Goal: Information Seeking & Learning: Learn about a topic

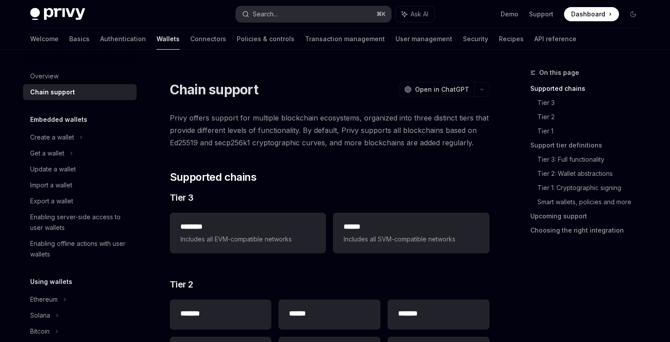
click at [274, 10] on div "Search..." at bounding box center [265, 14] width 25 height 11
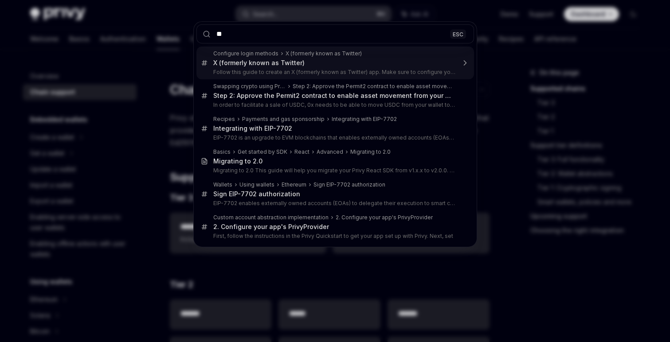
type input "*"
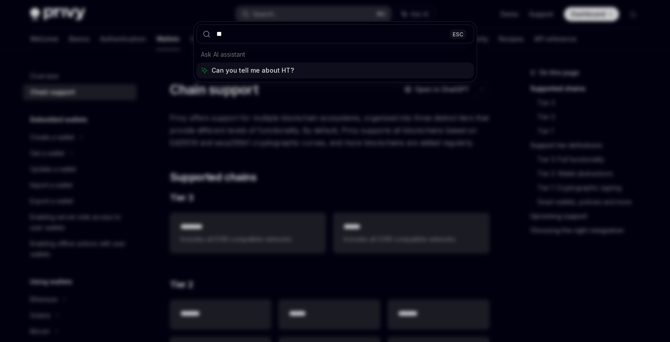
type input "*"
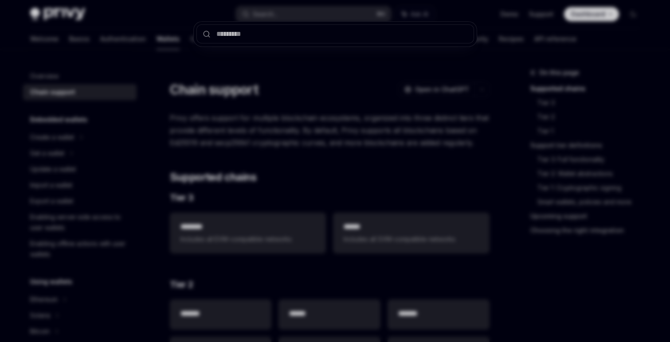
click at [177, 20] on div at bounding box center [335, 171] width 670 height 342
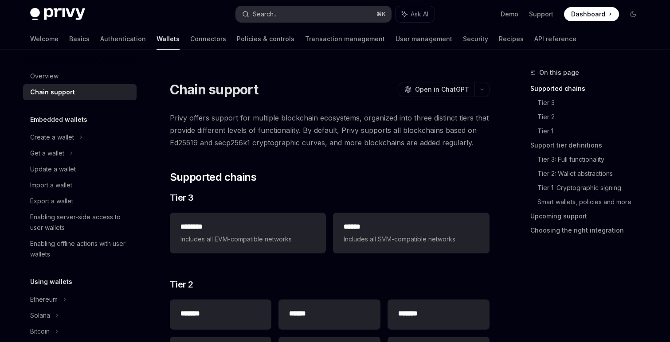
click at [267, 8] on button "Search... ⌘ K" at bounding box center [313, 14] width 155 height 16
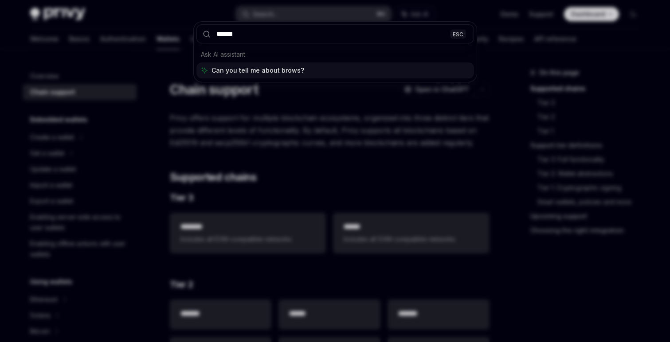
type input "*******"
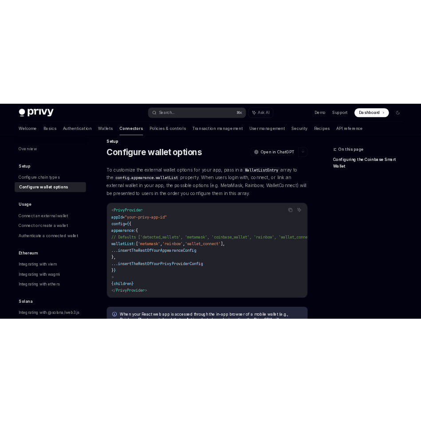
scroll to position [11, 0]
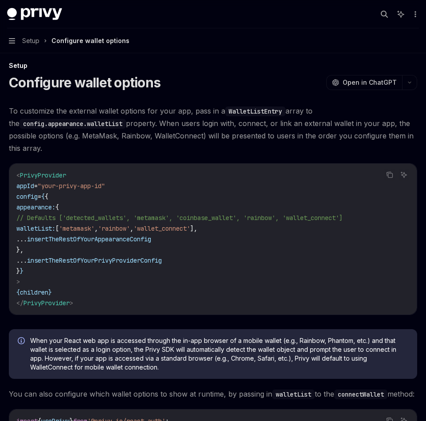
type textarea "*"
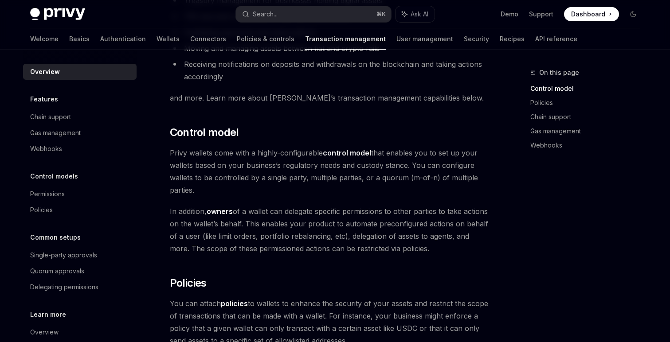
scroll to position [126, 0]
click at [346, 152] on strong "control model" at bounding box center [347, 152] width 48 height 9
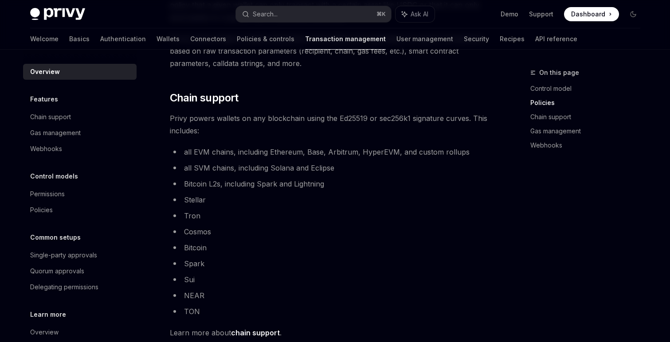
scroll to position [0, 0]
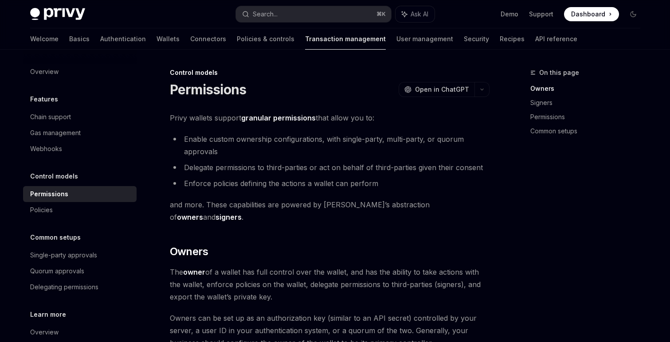
click at [292, 117] on strong "granular permissions" at bounding box center [278, 117] width 74 height 9
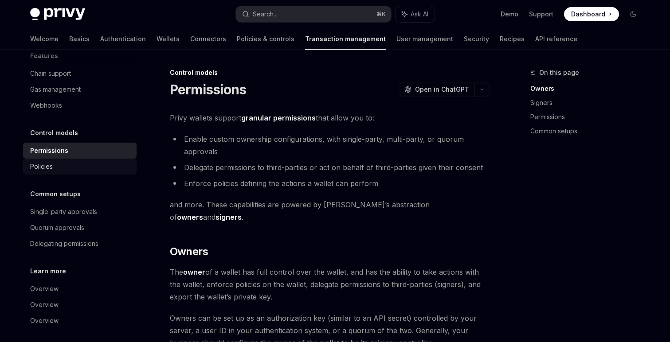
scroll to position [48, 0]
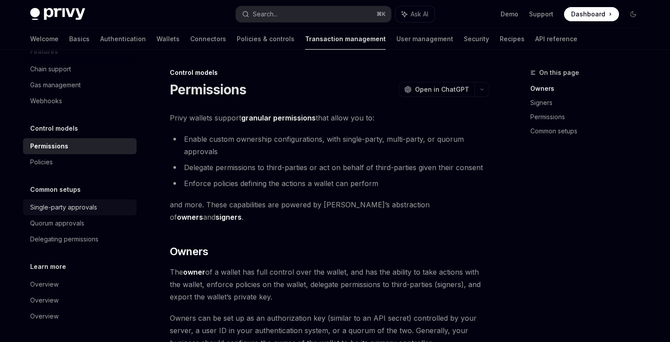
click at [79, 208] on div "Single-party approvals" at bounding box center [63, 207] width 67 height 11
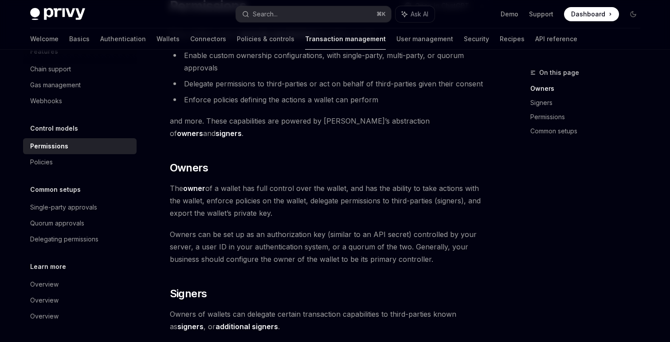
scroll to position [78, 0]
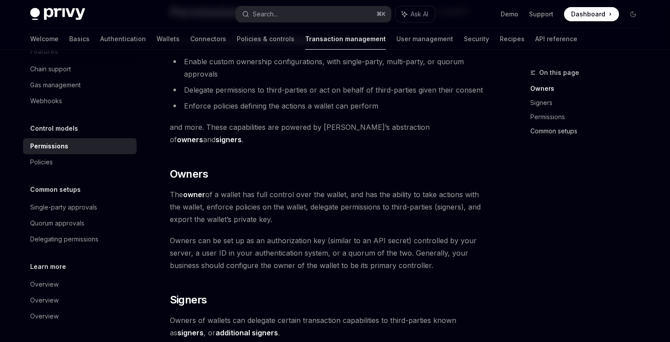
click at [530, 130] on link "Common setups" at bounding box center [588, 131] width 117 height 14
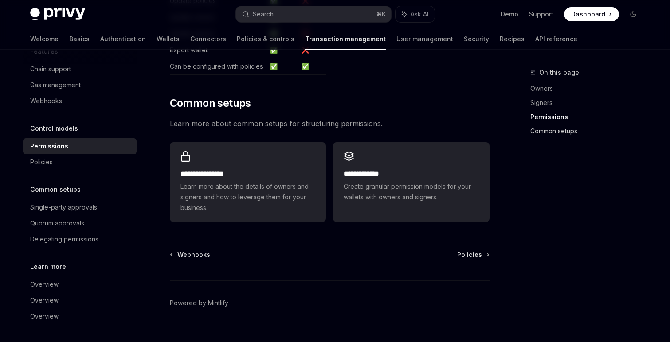
scroll to position [644, 0]
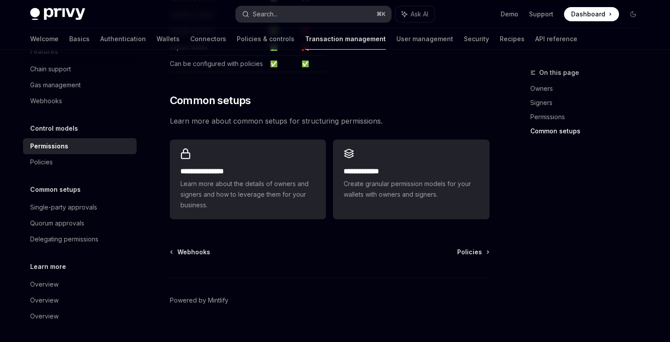
click at [312, 17] on button "Search... ⌘ K" at bounding box center [313, 14] width 155 height 16
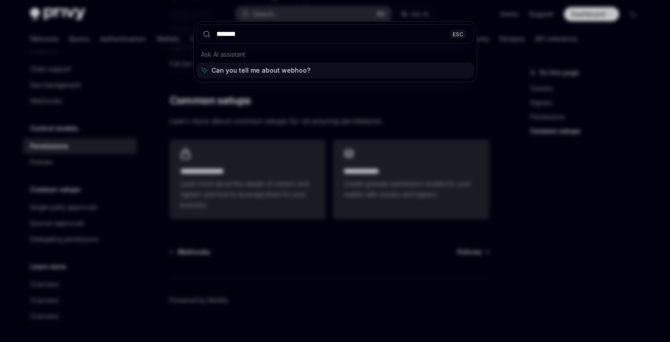
type input "********"
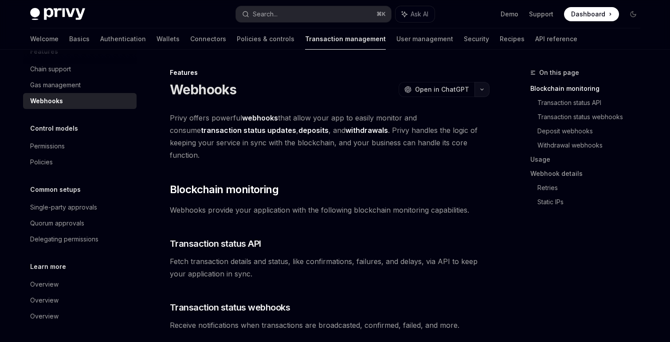
click at [477, 91] on button "button" at bounding box center [481, 89] width 15 height 15
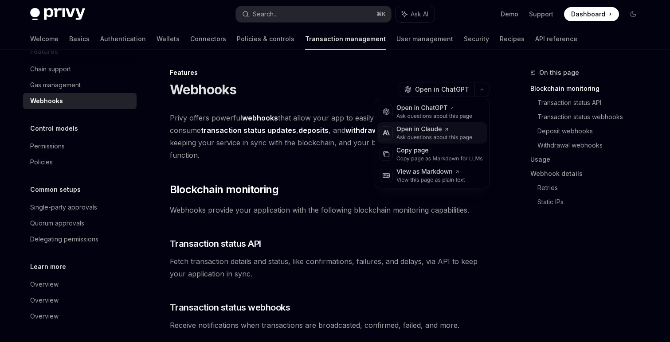
click at [431, 133] on div "Open in Claude" at bounding box center [434, 129] width 76 height 9
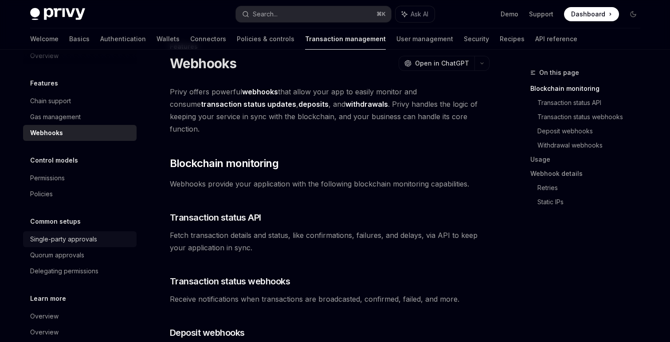
scroll to position [3, 0]
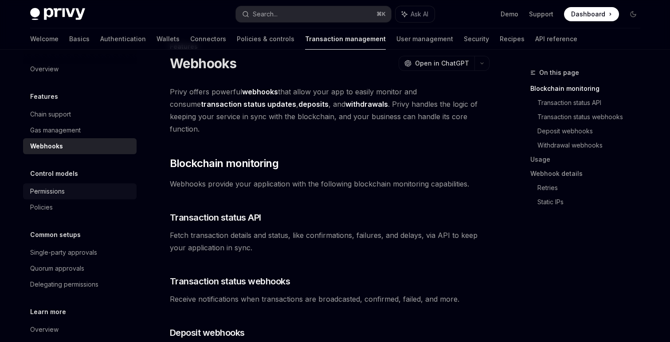
click at [63, 196] on div "Permissions" at bounding box center [47, 191] width 35 height 11
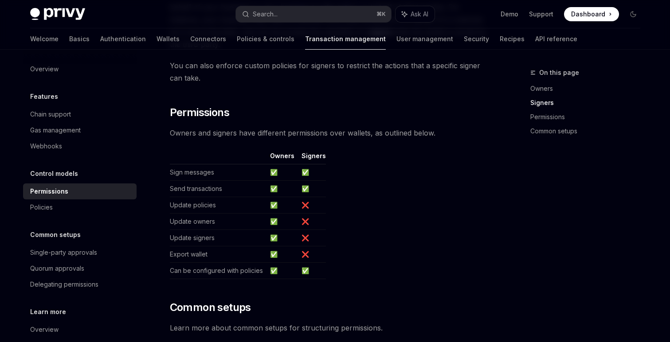
scroll to position [437, 0]
click at [75, 272] on div "Quorum approvals" at bounding box center [57, 268] width 54 height 11
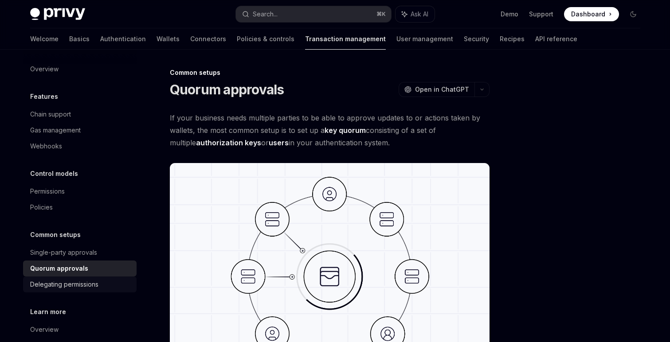
click at [88, 284] on div "Delegating permissions" at bounding box center [64, 284] width 68 height 11
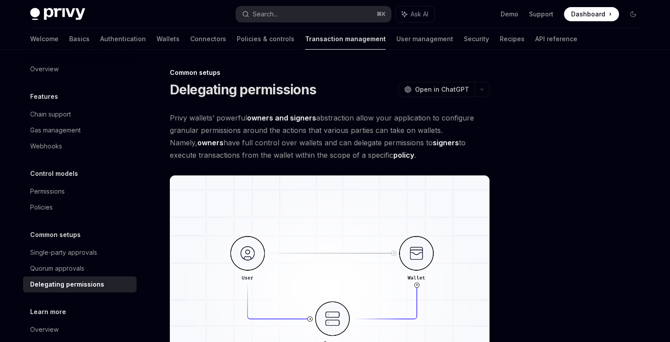
click at [86, 268] on div "Quorum approvals" at bounding box center [80, 268] width 101 height 11
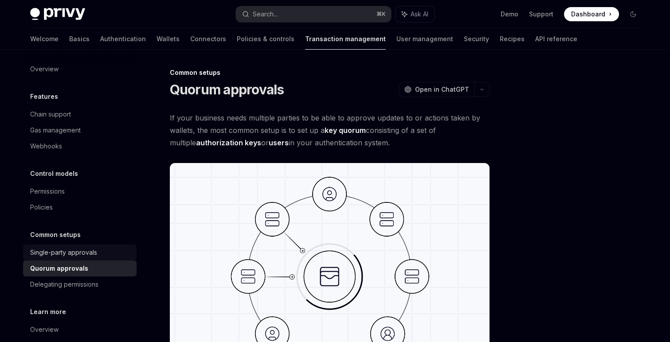
click at [82, 245] on link "Single-party approvals" at bounding box center [79, 253] width 113 height 16
type textarea "*"
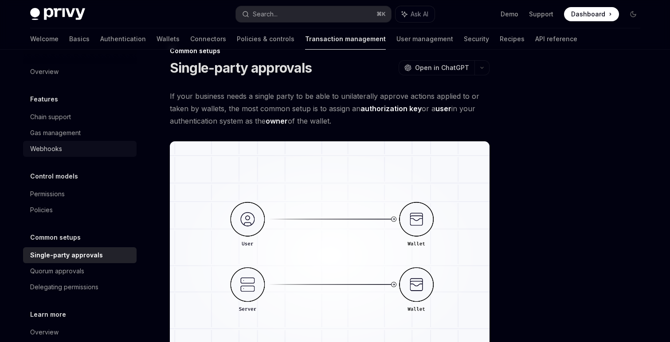
click at [47, 150] on div "Webhooks" at bounding box center [46, 149] width 32 height 11
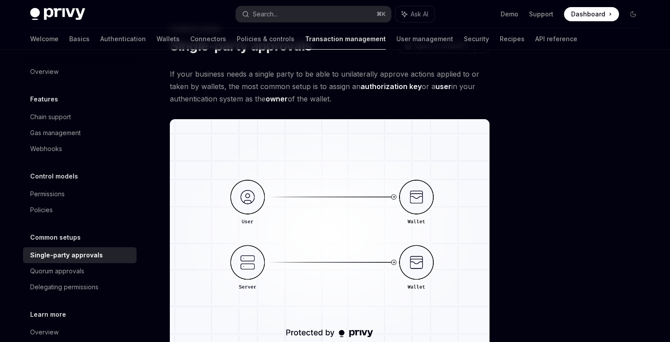
scroll to position [33, 0]
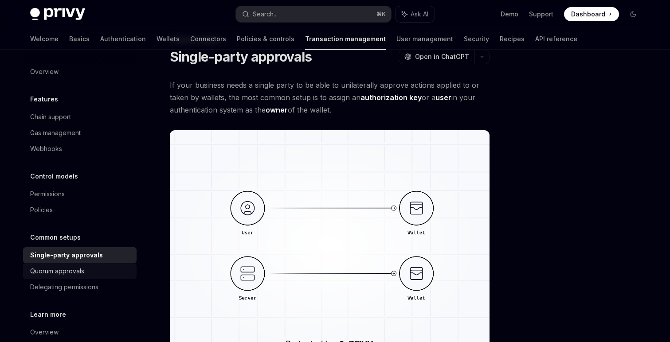
click at [68, 270] on div "Quorum approvals" at bounding box center [57, 271] width 54 height 11
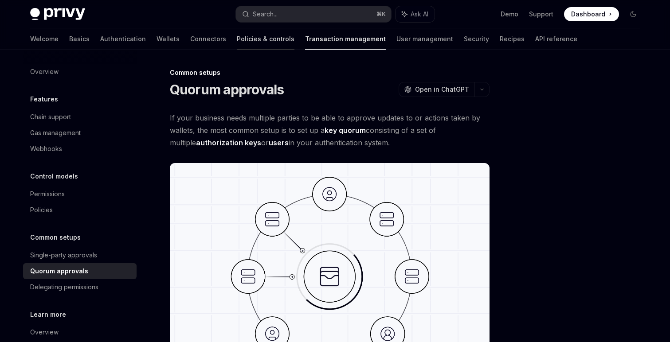
click at [237, 47] on link "Policies & controls" at bounding box center [266, 38] width 58 height 21
type textarea "*"
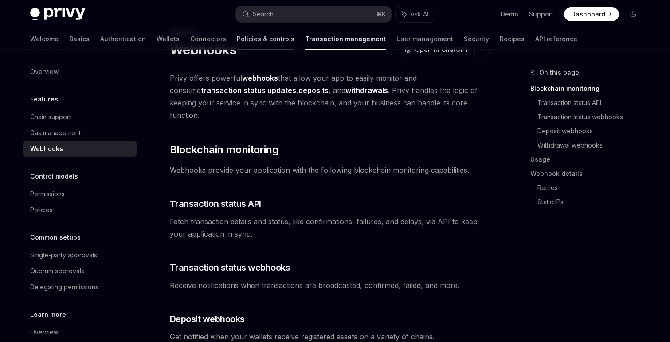
click at [237, 42] on link "Policies & controls" at bounding box center [266, 38] width 58 height 21
type textarea "*"
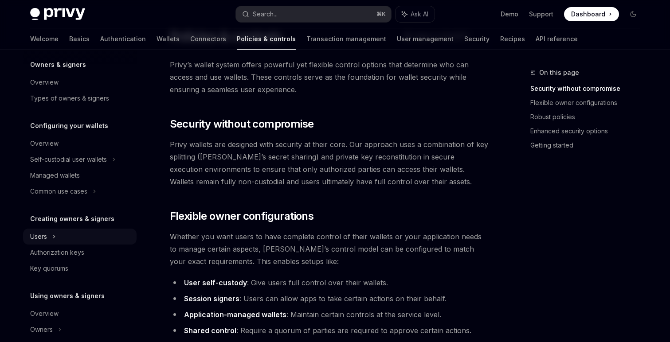
scroll to position [35, 0]
click at [70, 254] on div "Authorization keys" at bounding box center [57, 252] width 54 height 11
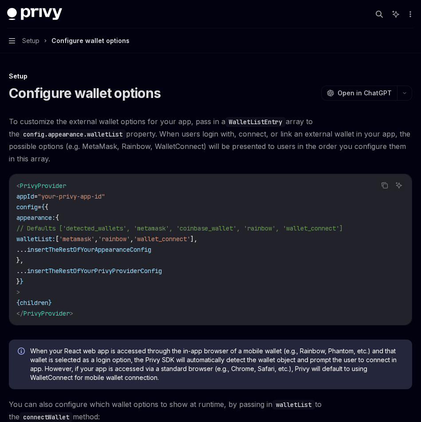
scroll to position [11, 0]
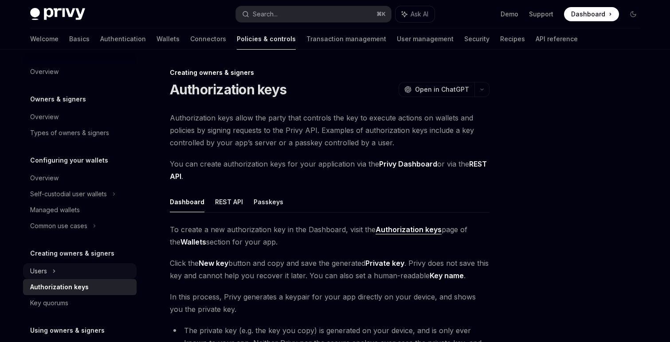
click at [46, 277] on div "Users" at bounding box center [79, 271] width 113 height 16
type textarea "*"
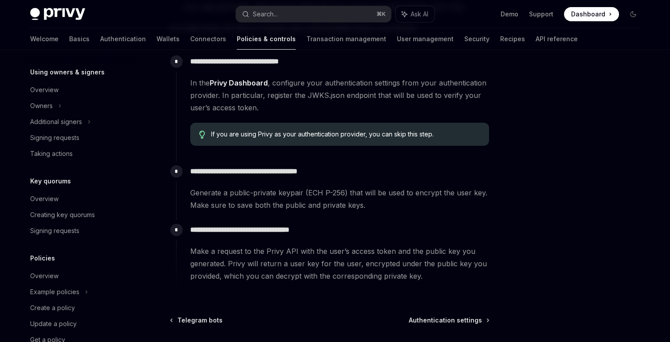
scroll to position [316, 0]
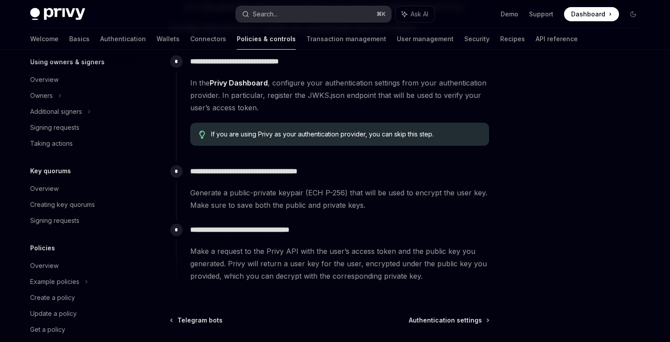
click at [302, 16] on button "Search... ⌘ K" at bounding box center [313, 14] width 155 height 16
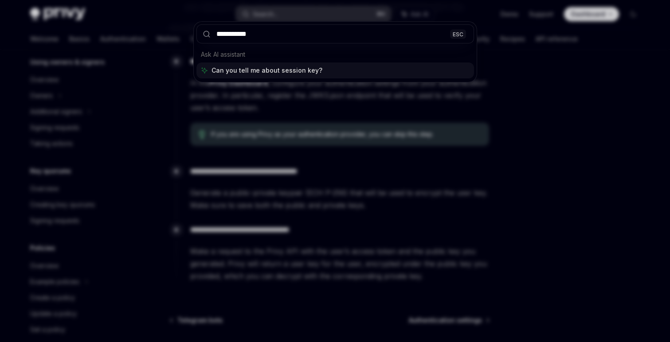
type input "**********"
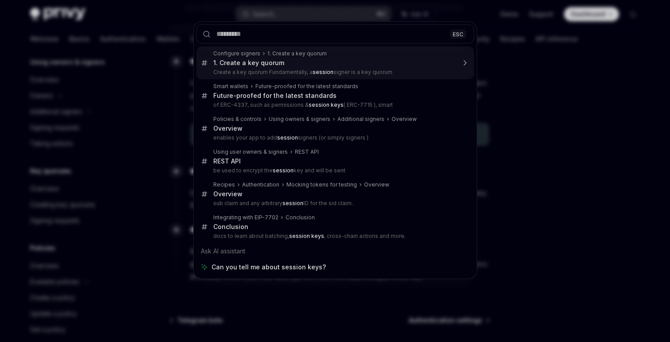
type textarea "*"
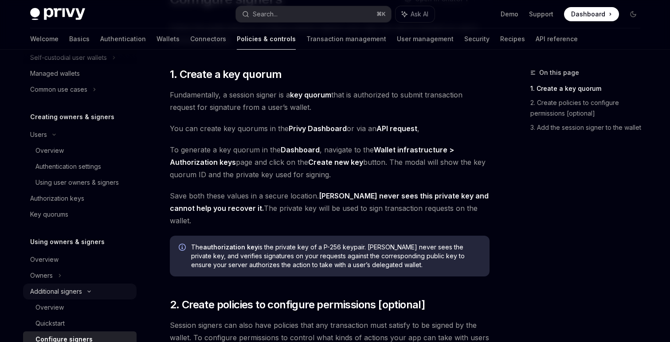
scroll to position [136, 0]
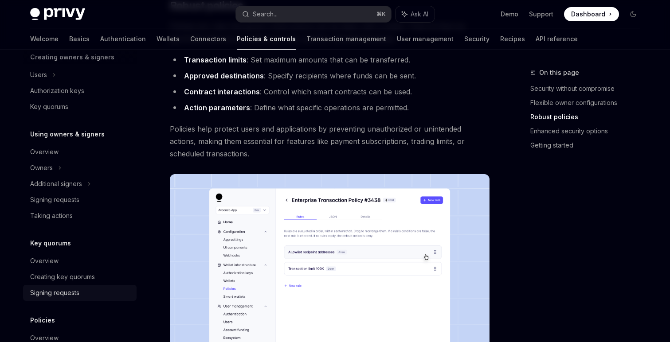
scroll to position [197, 0]
click at [277, 9] on div "Search..." at bounding box center [265, 14] width 25 height 11
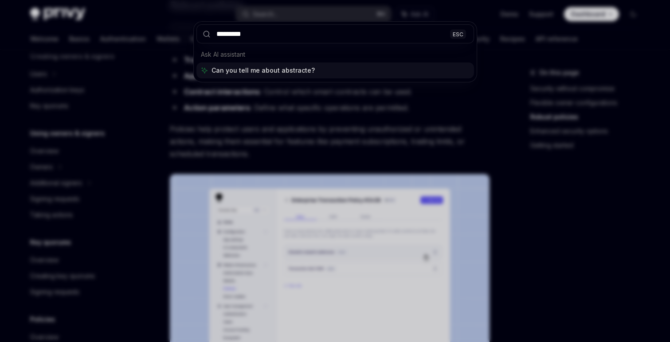
type input "**********"
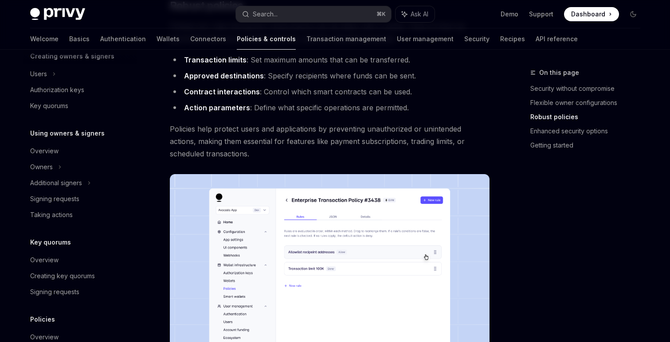
scroll to position [50, 0]
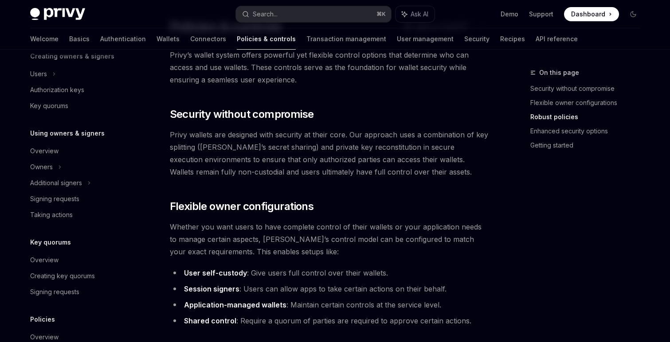
type textarea "*"
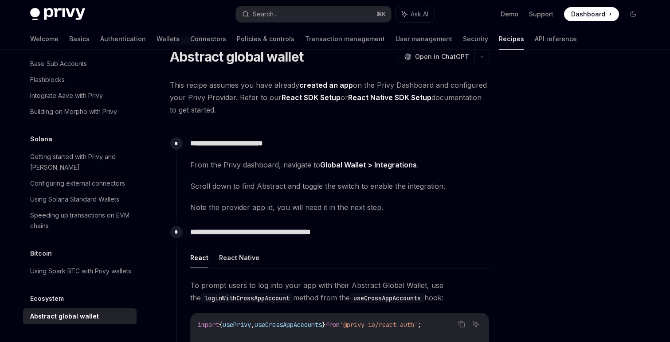
scroll to position [0, 0]
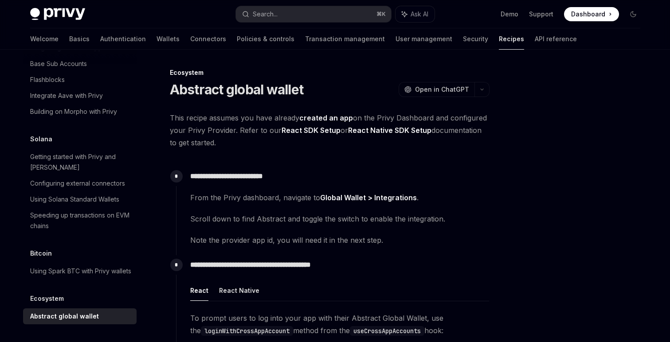
click at [480, 222] on span "Scroll down to find Abstract and toggle the switch to enable the integration." at bounding box center [339, 219] width 299 height 12
click at [332, 118] on link "created an app" at bounding box center [326, 117] width 54 height 9
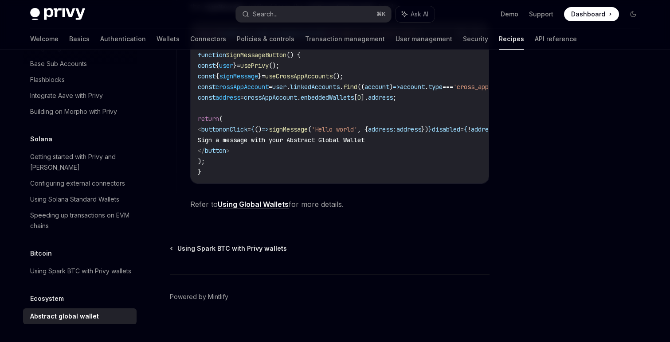
scroll to position [611, 0]
click at [260, 204] on span "Refer to Using Global Wallets for more details." at bounding box center [339, 203] width 299 height 12
click at [260, 207] on link "Using Global Wallets" at bounding box center [253, 203] width 71 height 9
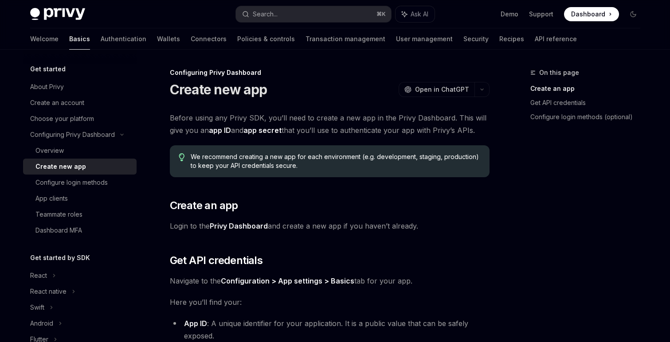
click at [246, 228] on link "Privy Dashboard" at bounding box center [239, 226] width 58 height 9
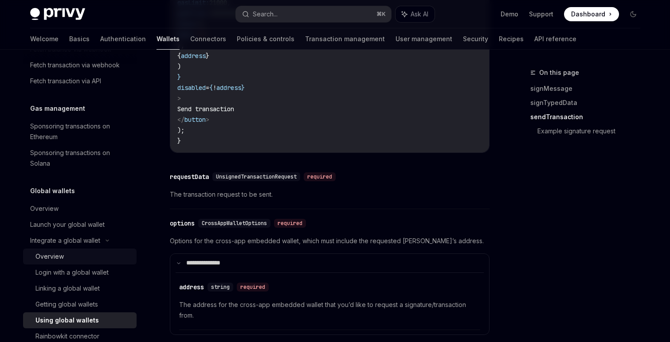
scroll to position [493, 0]
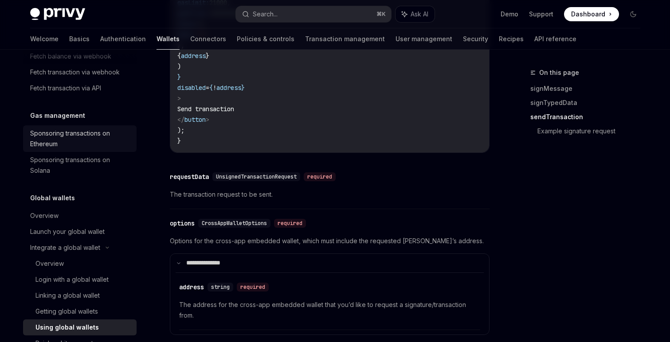
click at [73, 144] on div "Sponsoring transactions on Ethereum" at bounding box center [80, 138] width 101 height 21
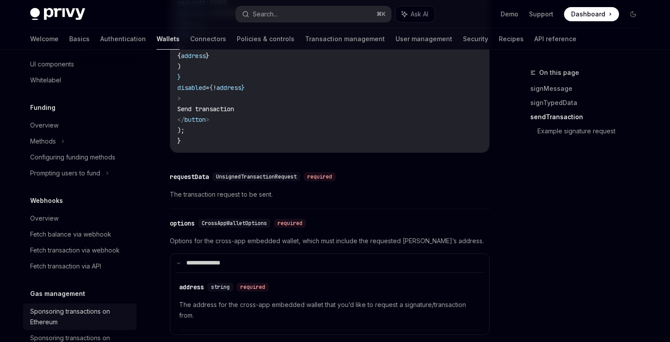
scroll to position [308, 0]
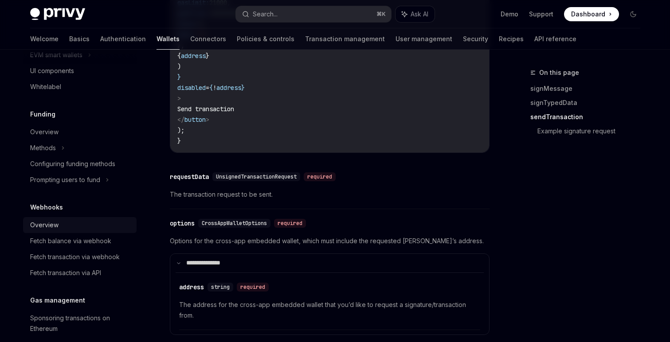
click at [51, 226] on div "Overview" at bounding box center [44, 225] width 28 height 11
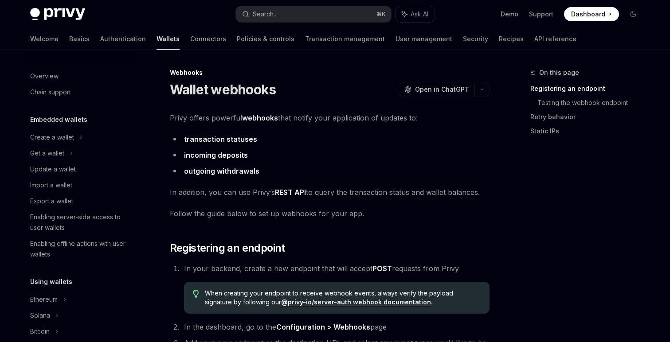
scroll to position [338, 0]
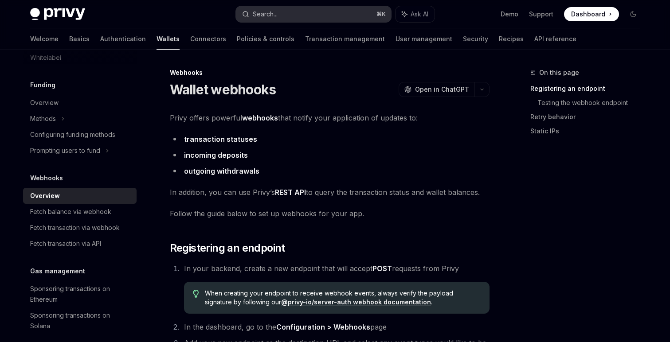
click at [293, 16] on button "Search... ⌘ K" at bounding box center [313, 14] width 155 height 16
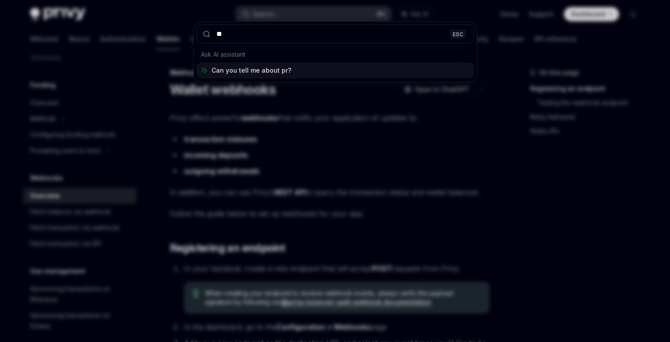
type input "*"
type input "**********"
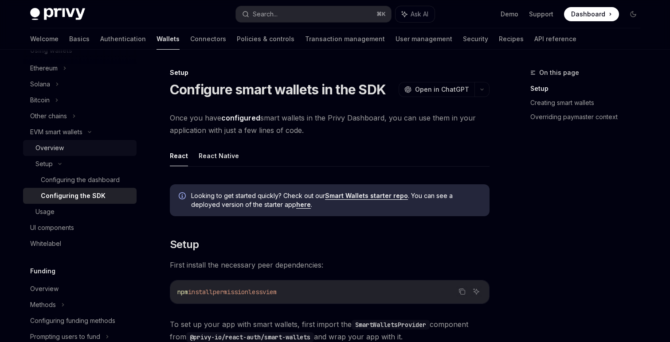
click at [52, 145] on div "Overview" at bounding box center [49, 148] width 28 height 11
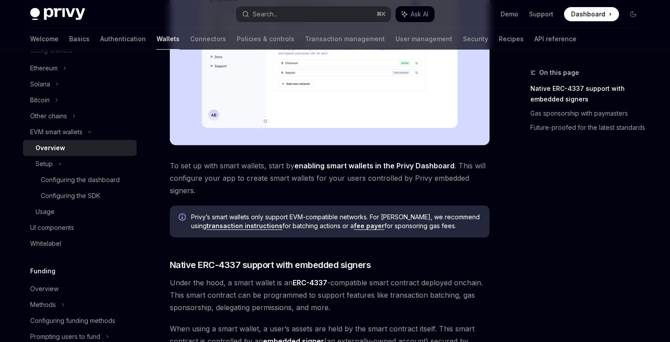
scroll to position [297, 0]
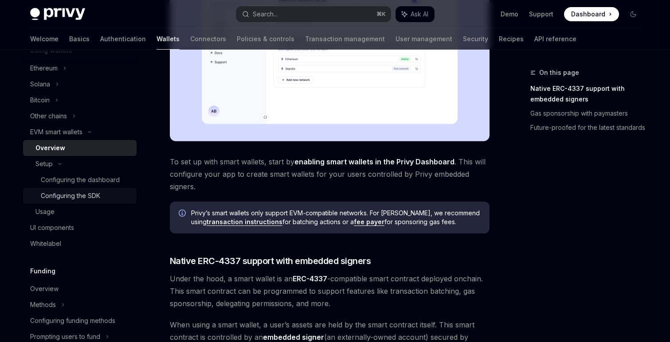
click at [64, 193] on div "Configuring the SDK" at bounding box center [70, 196] width 59 height 11
type textarea "*"
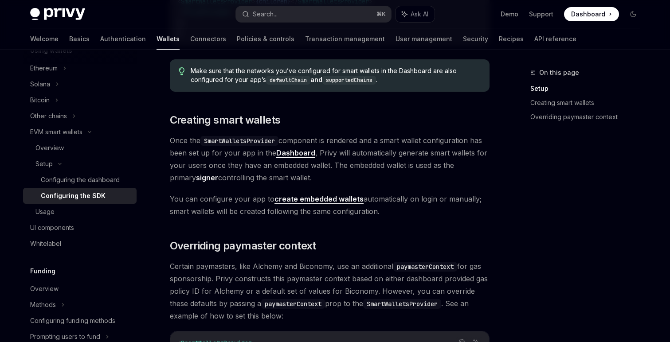
scroll to position [481, 0]
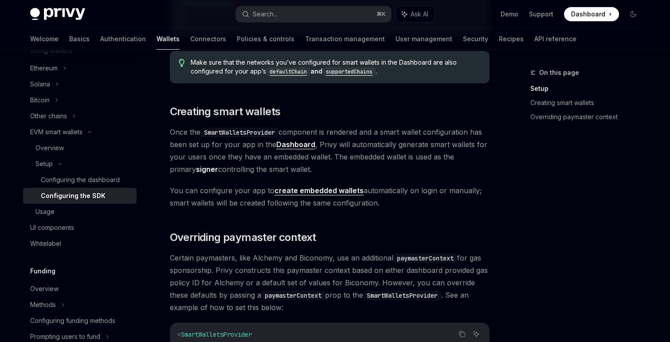
click at [483, 168] on span "Once the SmartWalletsProvider component is rendered and a smart wallet configur…" at bounding box center [330, 151] width 320 height 50
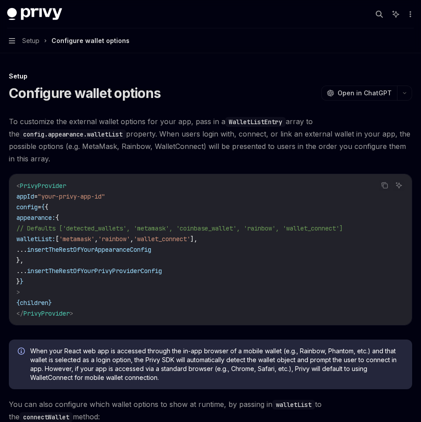
scroll to position [11, 0]
